Goal: Navigation & Orientation: Find specific page/section

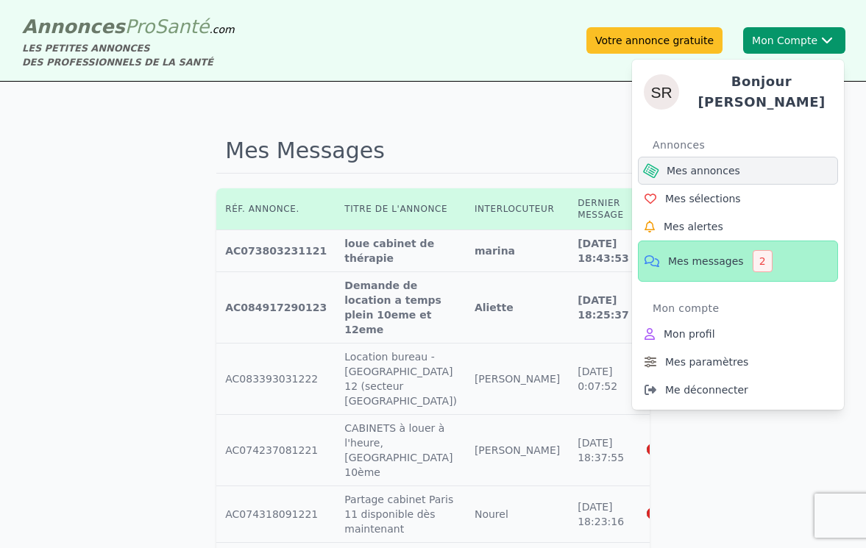
click at [725, 167] on span "Mes annonces" at bounding box center [703, 170] width 74 height 15
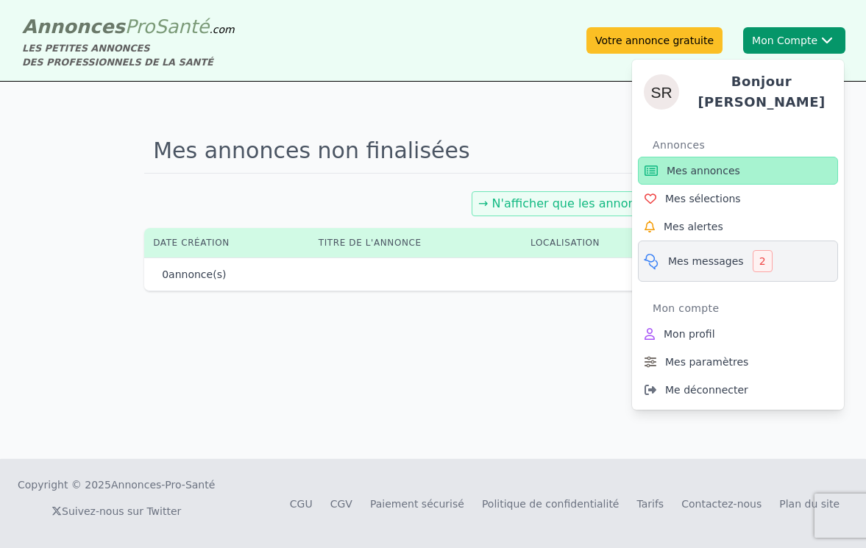
click at [760, 253] on div "2" at bounding box center [762, 261] width 20 height 22
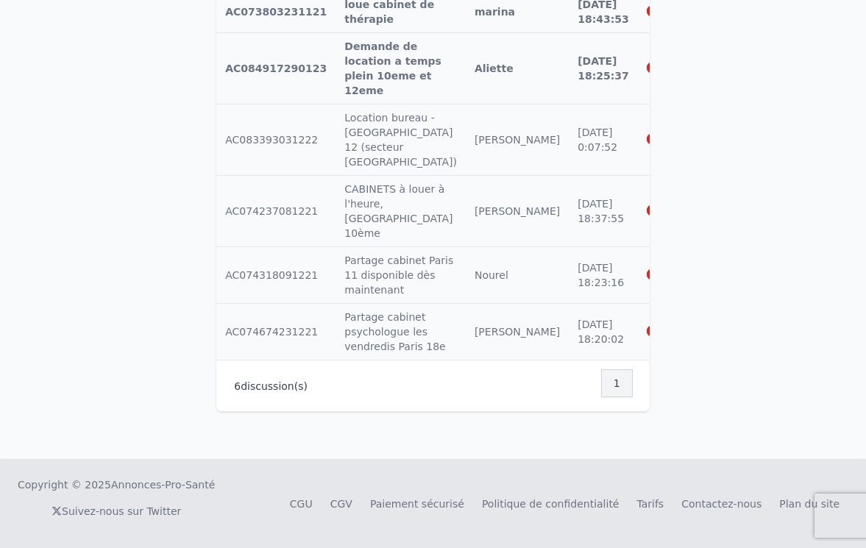
scroll to position [371, 0]
click at [613, 382] on div "1" at bounding box center [617, 383] width 32 height 28
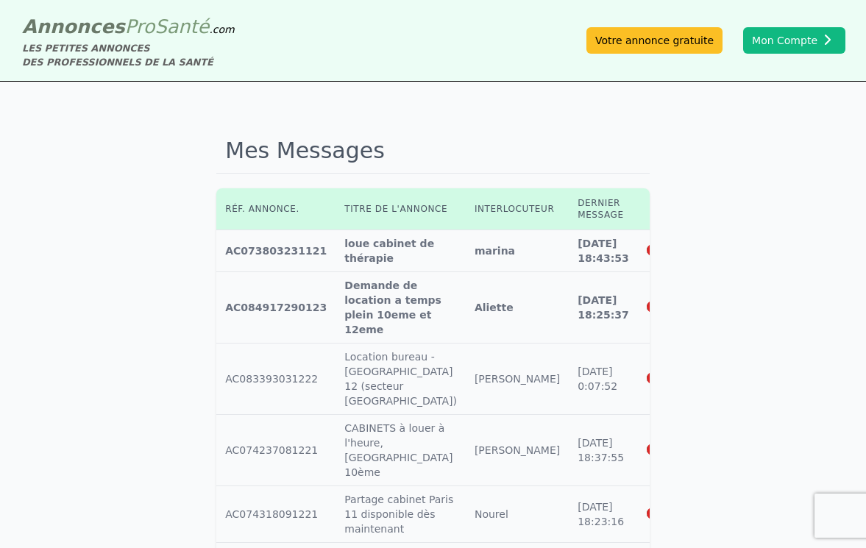
scroll to position [0, 0]
click at [707, 211] on div "Mes Messages Réf. annonce. Titre de l'annonce Interlocuteur Dernier message Réf…" at bounding box center [433, 390] width 866 height 616
click at [666, 38] on link "Votre annonce gratuite" at bounding box center [654, 40] width 136 height 26
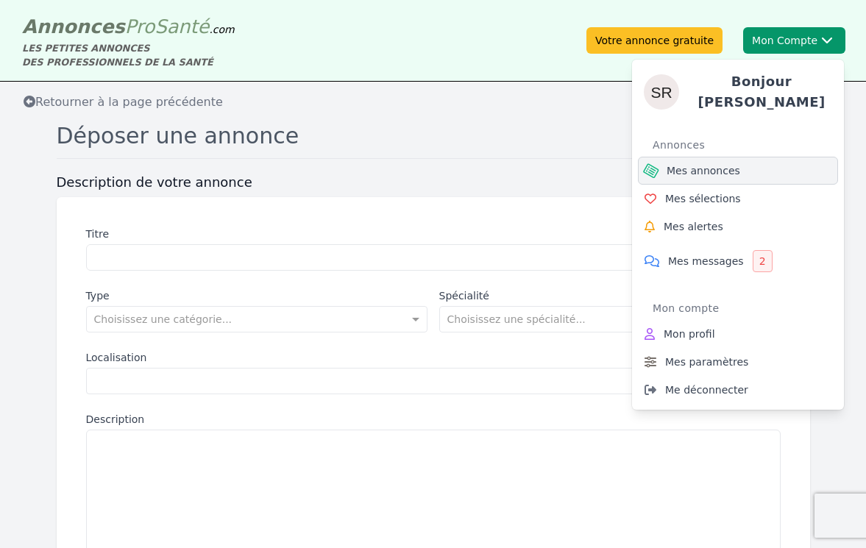
click at [718, 164] on span "Mes annonces" at bounding box center [703, 170] width 74 height 15
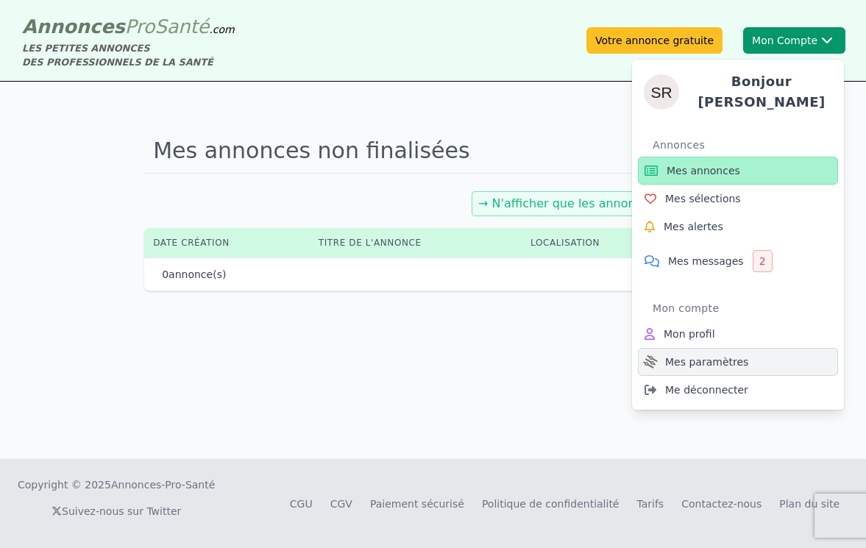
click at [697, 354] on span "Mes paramètres" at bounding box center [706, 361] width 83 height 15
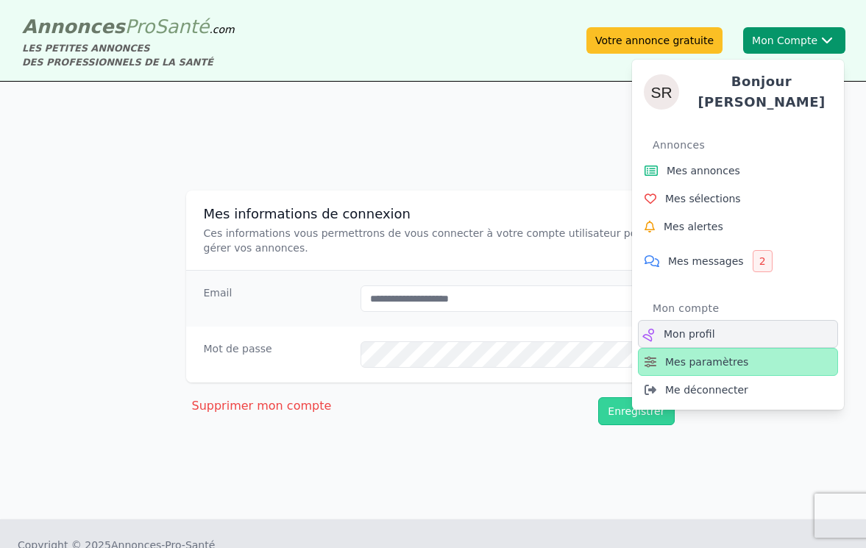
click at [693, 334] on span "Mon profil" at bounding box center [688, 334] width 51 height 15
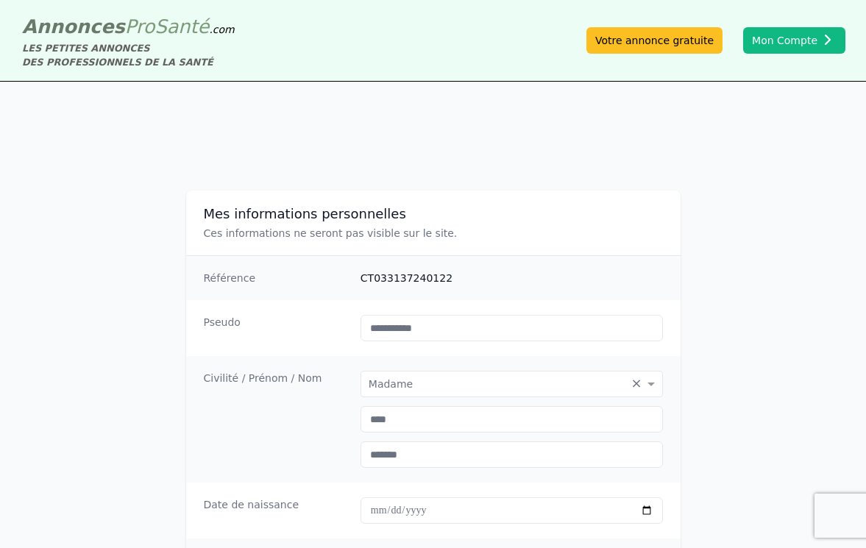
click at [165, 32] on span "Santé" at bounding box center [181, 26] width 54 height 22
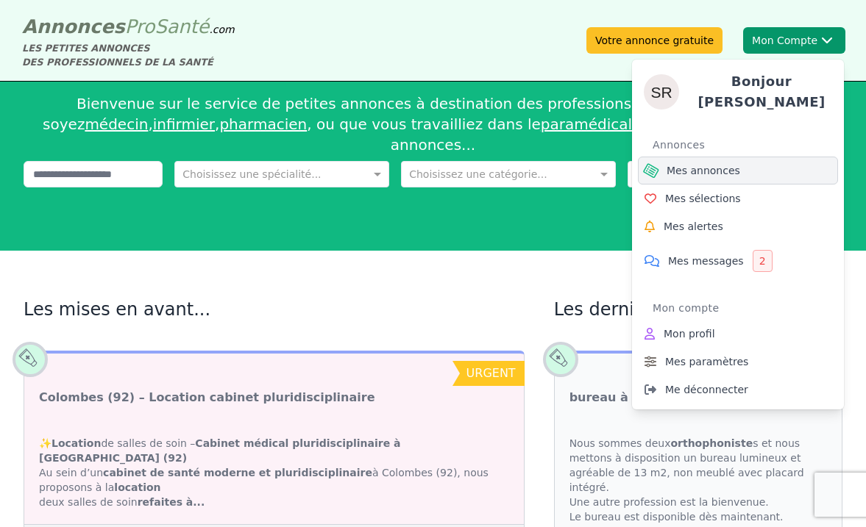
click at [701, 164] on span "Mes annonces" at bounding box center [703, 170] width 74 height 15
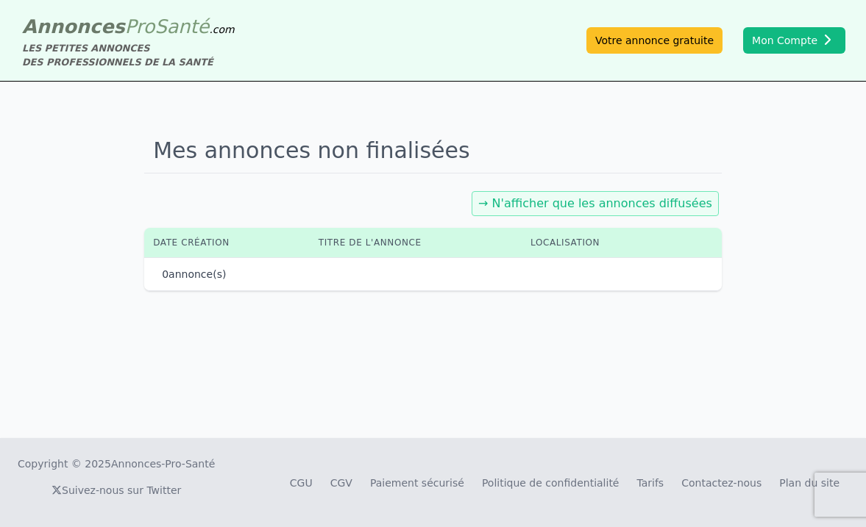
click at [293, 277] on div "0 annonce(s)" at bounding box center [433, 274] width 542 height 15
click at [550, 206] on link "→ N'afficher que les annonces diffusées" at bounding box center [595, 203] width 234 height 14
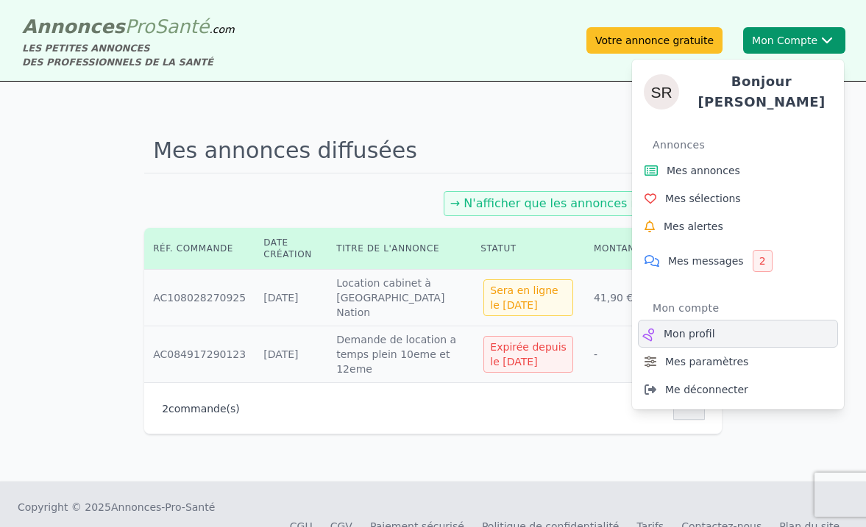
click at [703, 327] on span "Mon profil" at bounding box center [688, 334] width 51 height 15
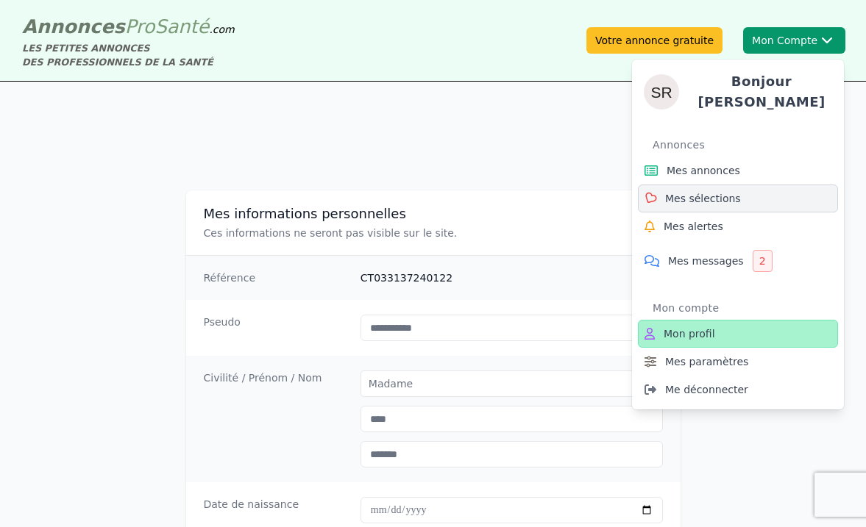
click at [724, 198] on span "Mes sélections" at bounding box center [703, 198] width 76 height 15
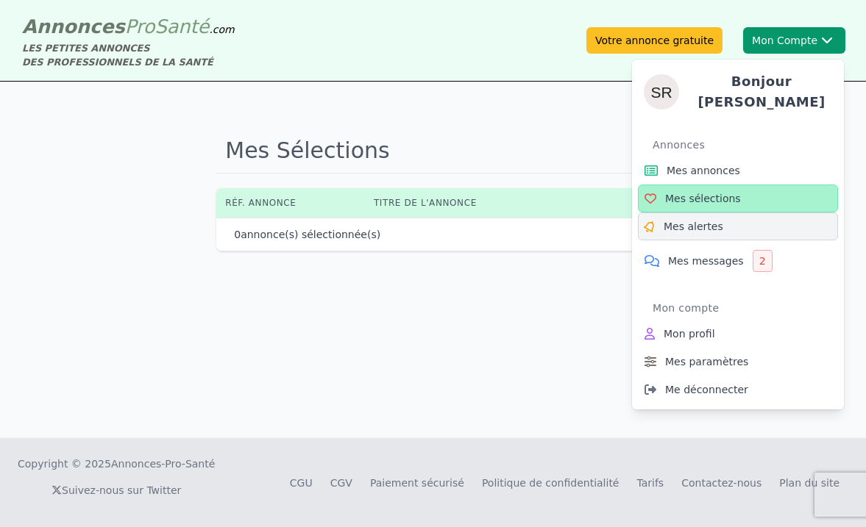
click at [716, 226] on span "Mes alertes" at bounding box center [693, 226] width 60 height 15
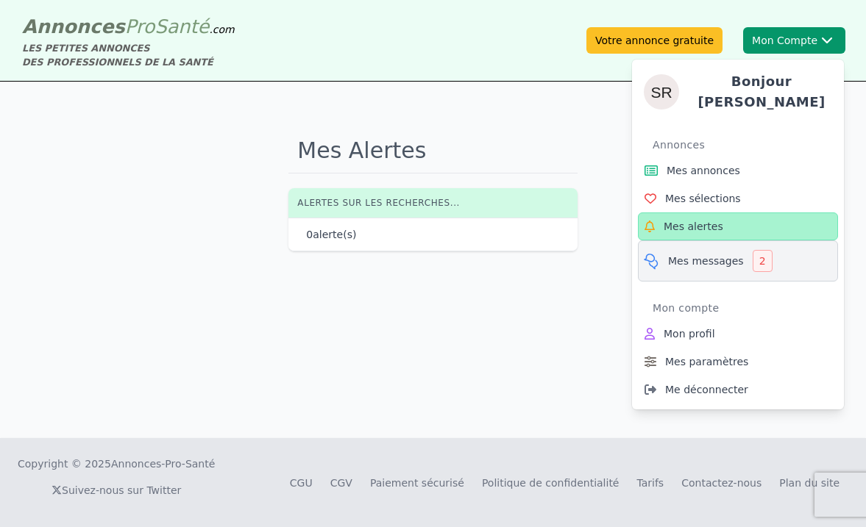
click at [713, 259] on span "Mes messages" at bounding box center [706, 261] width 76 height 15
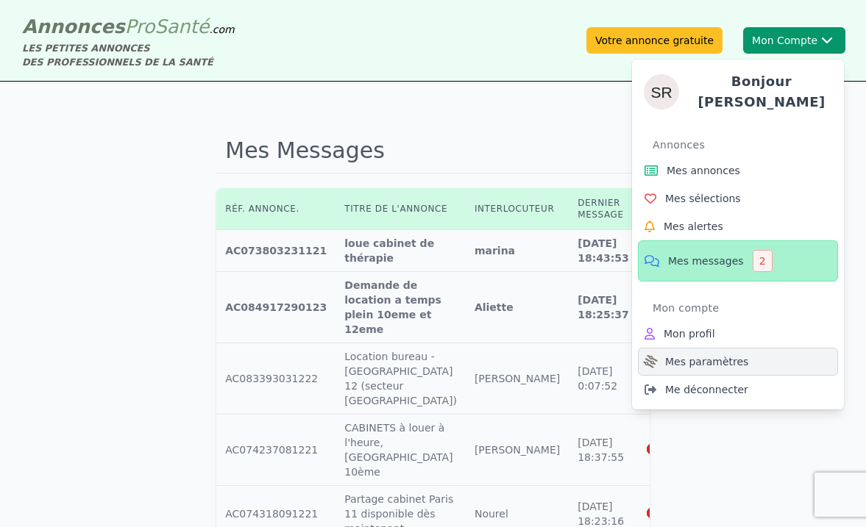
click at [692, 355] on span "Mes paramètres" at bounding box center [706, 361] width 83 height 15
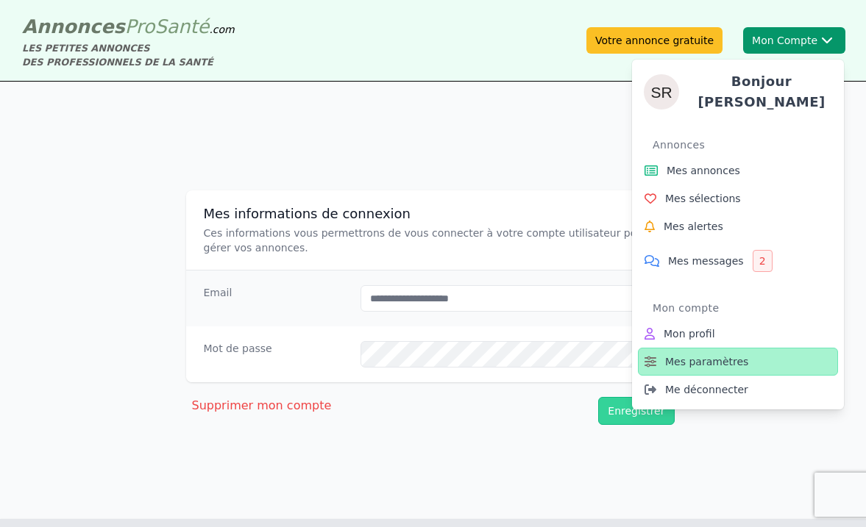
click at [663, 88] on img at bounding box center [660, 91] width 35 height 35
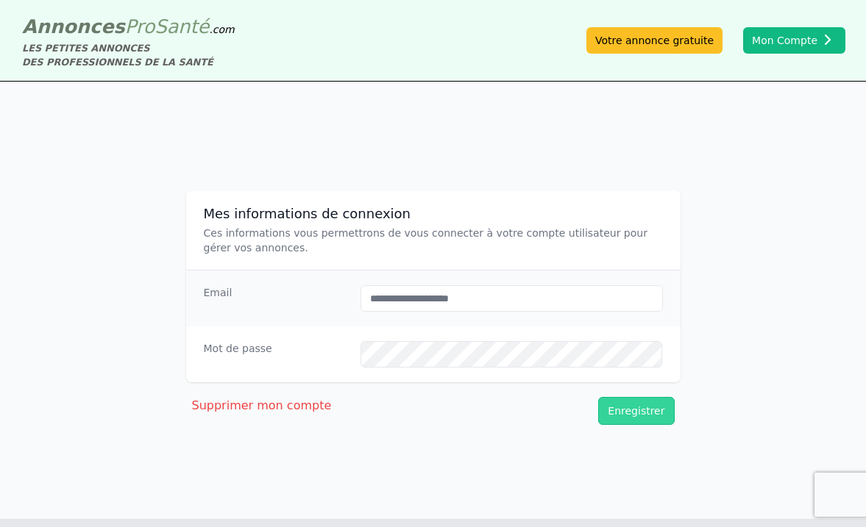
click at [154, 29] on span "Santé" at bounding box center [181, 26] width 54 height 22
